Goal: Navigation & Orientation: Find specific page/section

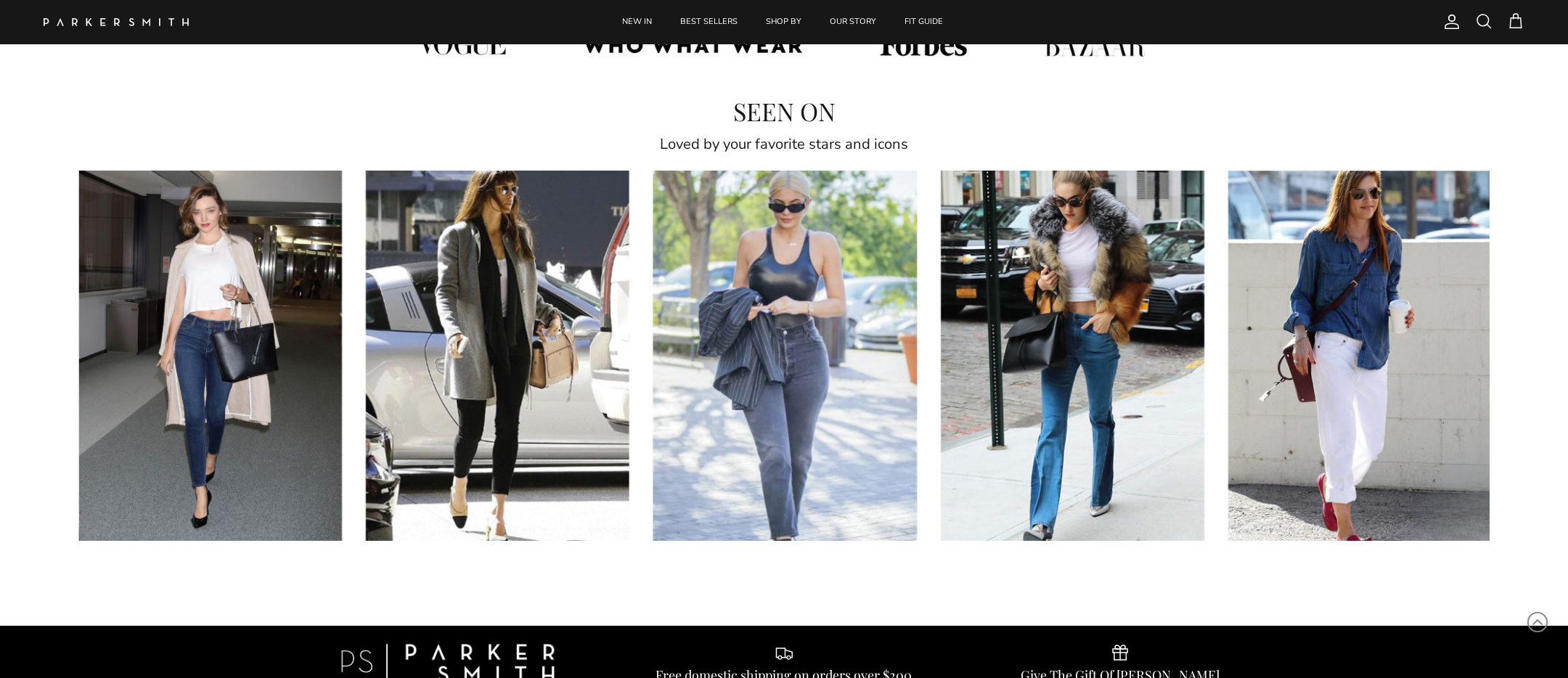
scroll to position [4620, 0]
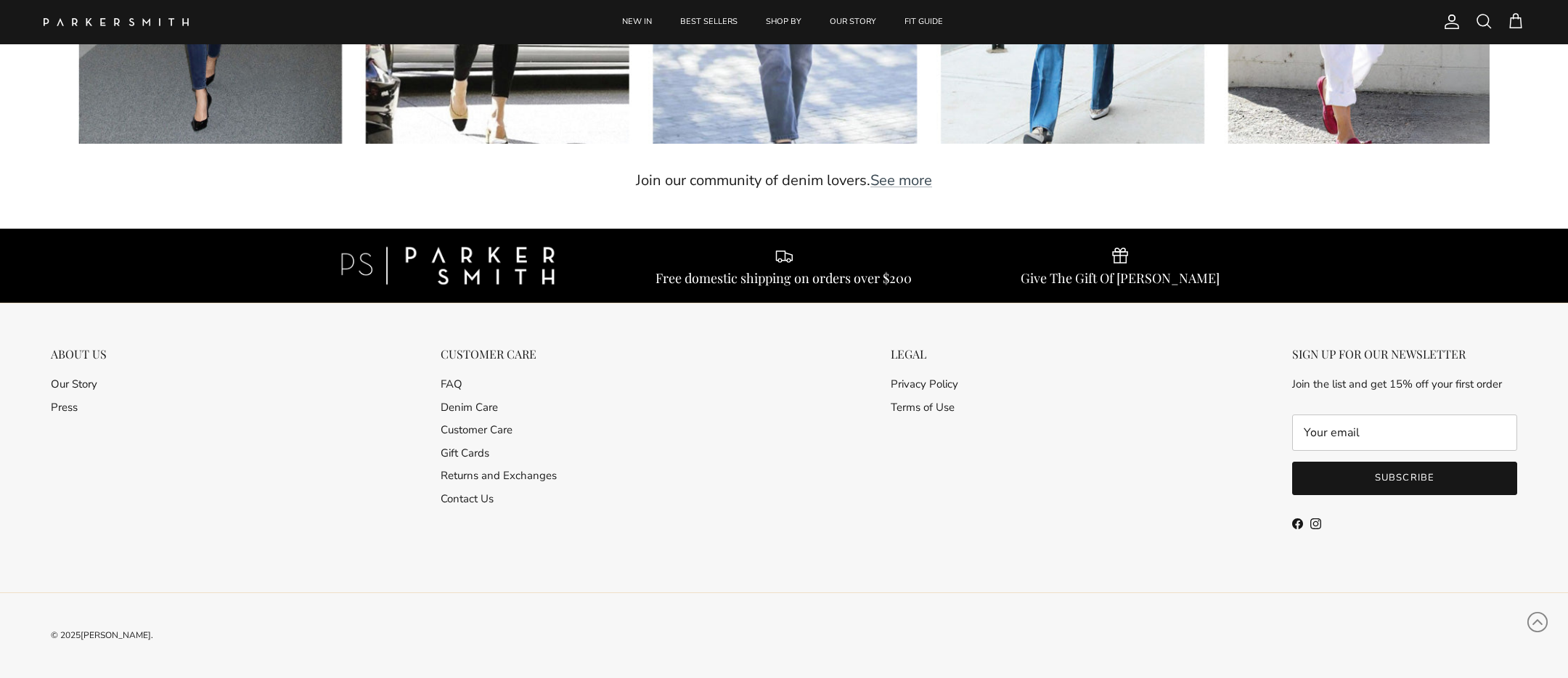
click at [84, 350] on div "ABOUT US" at bounding box center [79, 354] width 56 height 14
click at [82, 387] on link "Our Story" at bounding box center [74, 384] width 46 height 15
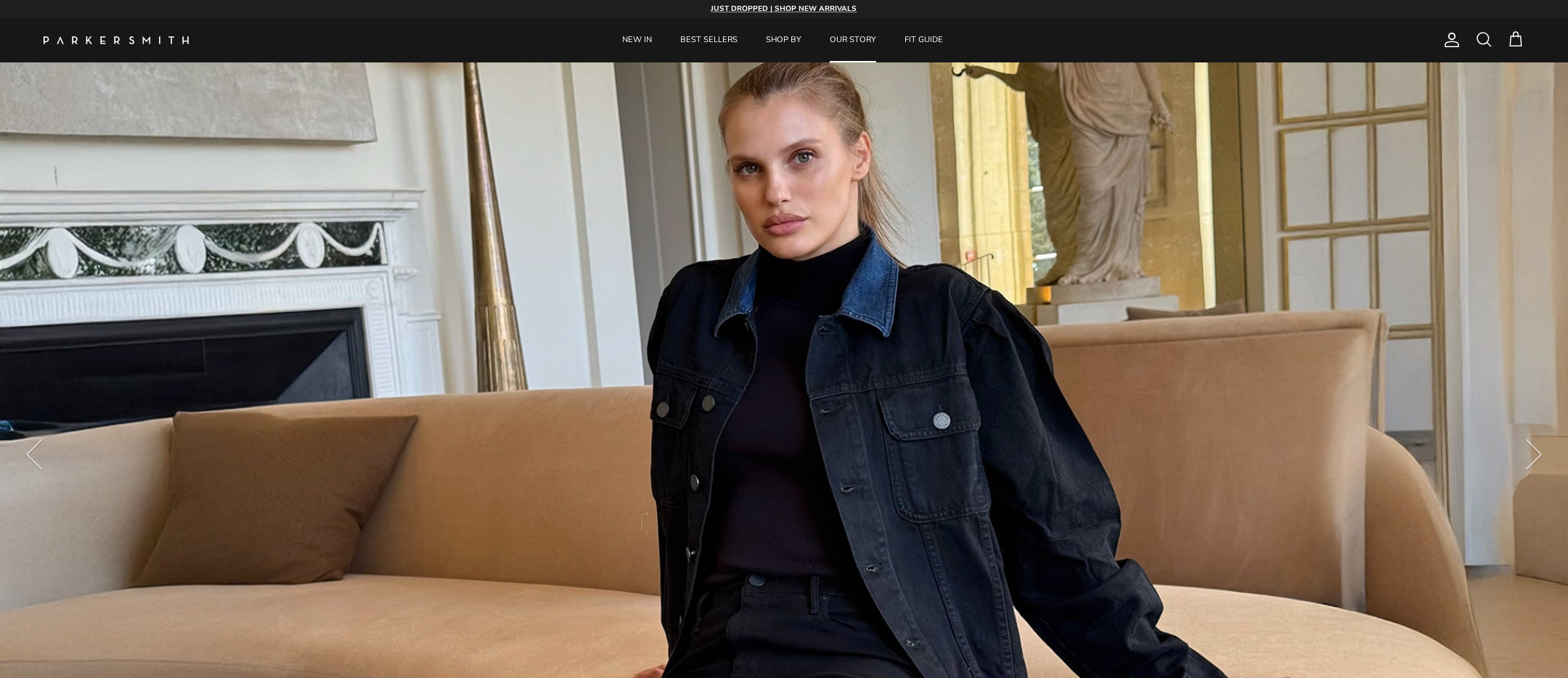
click at [1450, 37] on span "Account" at bounding box center [1452, 40] width 18 height 18
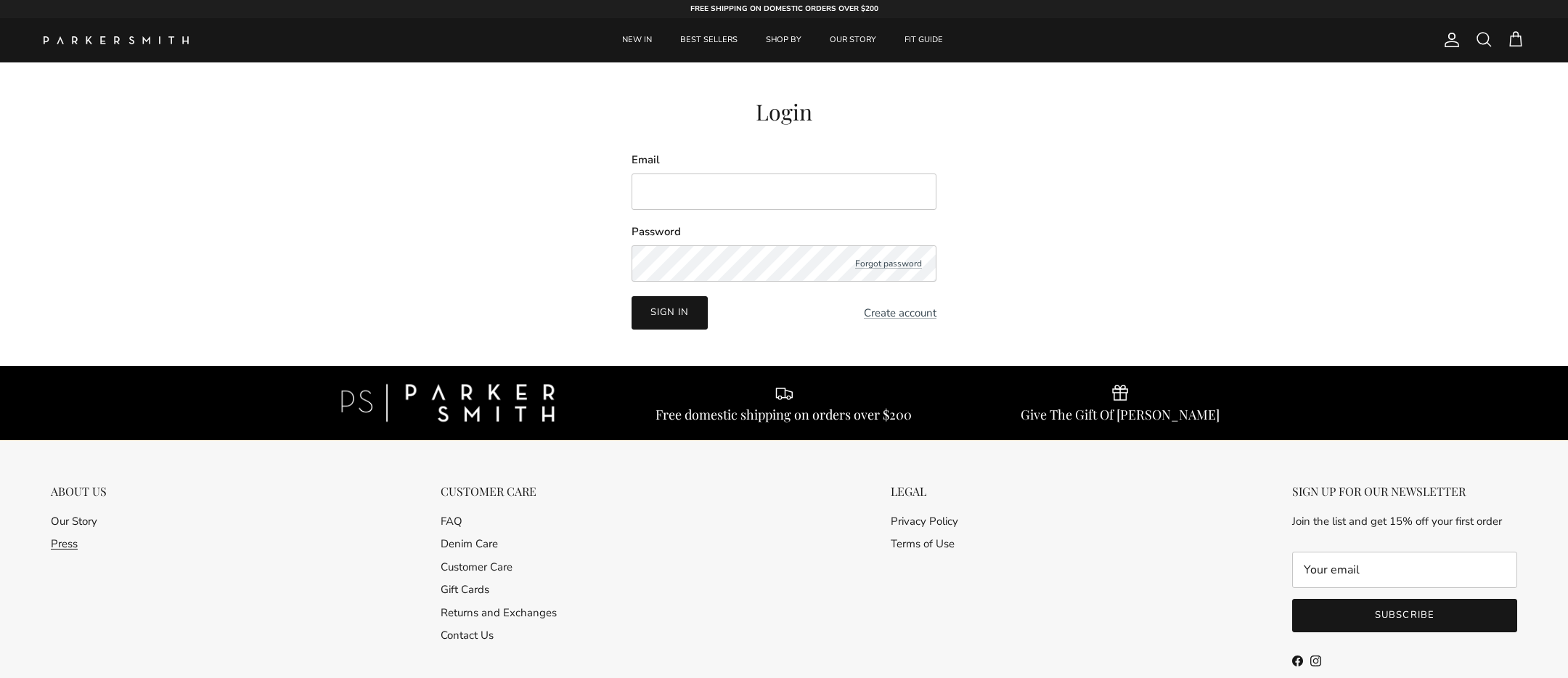
click at [60, 544] on link "Press" at bounding box center [64, 543] width 27 height 15
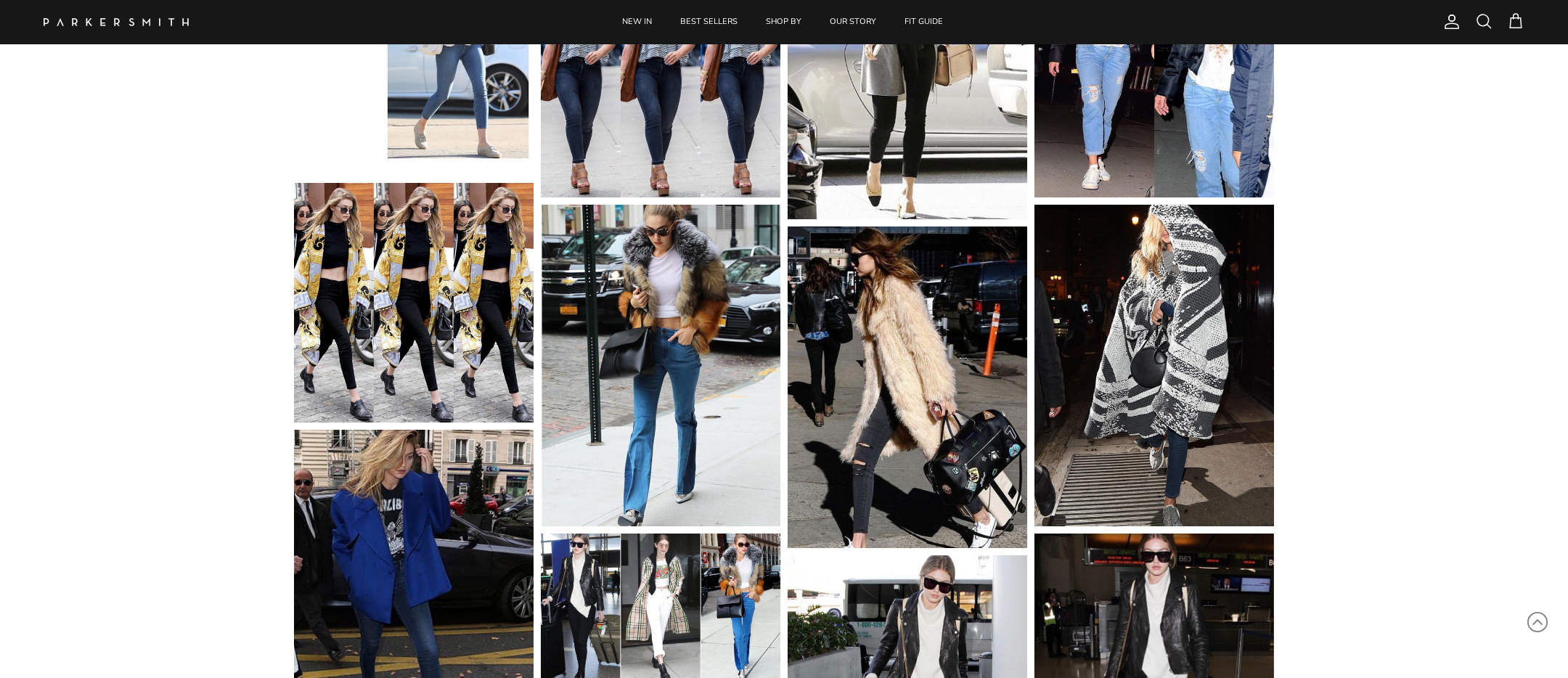
scroll to position [2890, 0]
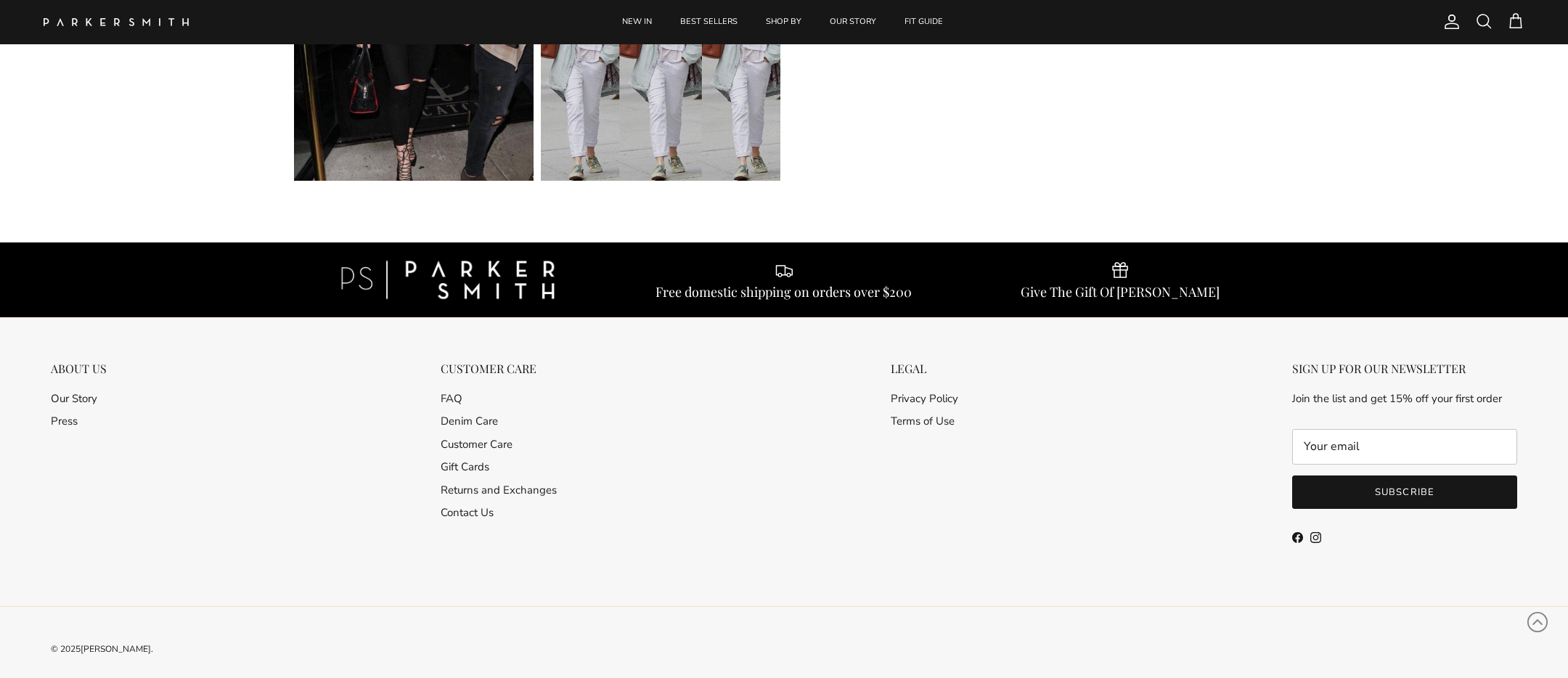
click at [1312, 532] on link "Instagram" at bounding box center [1316, 537] width 11 height 11
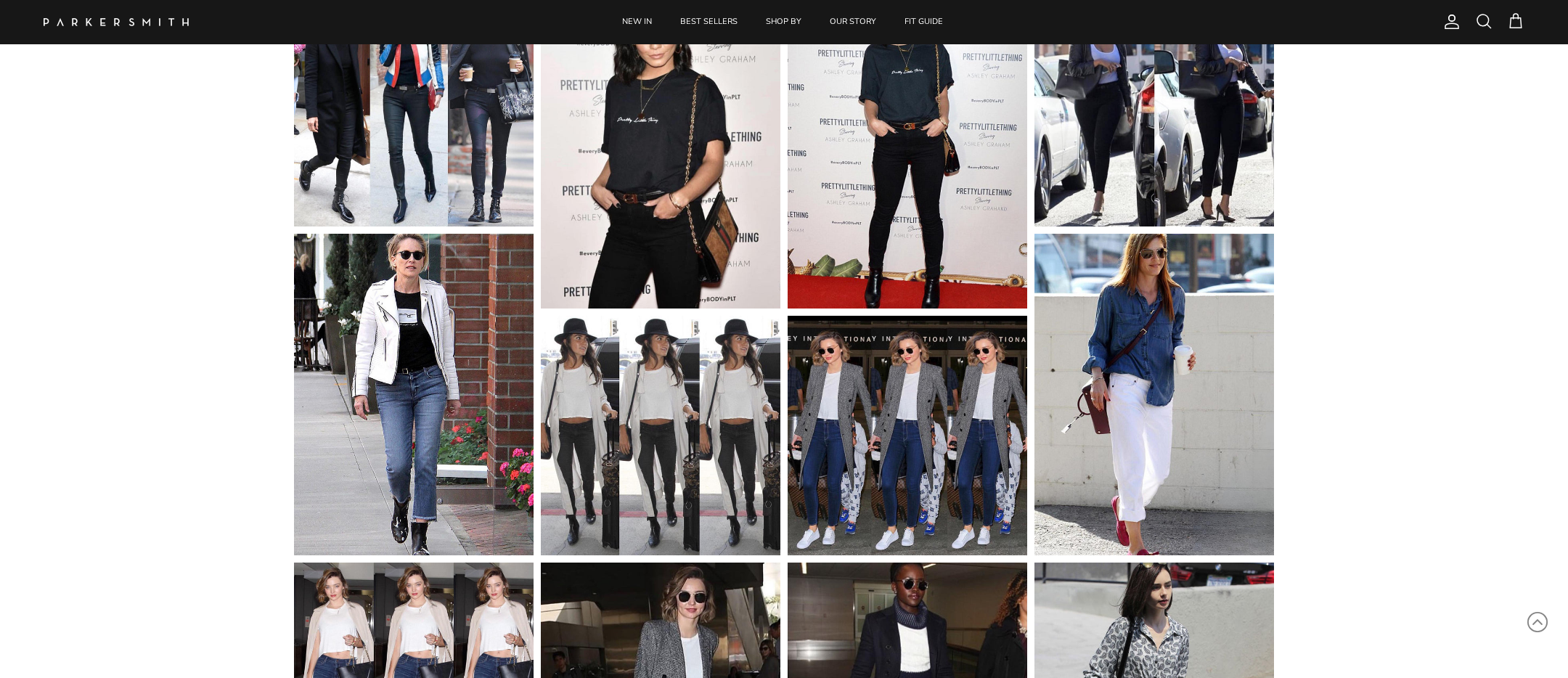
scroll to position [0, 0]
